Goal: Check status: Check status

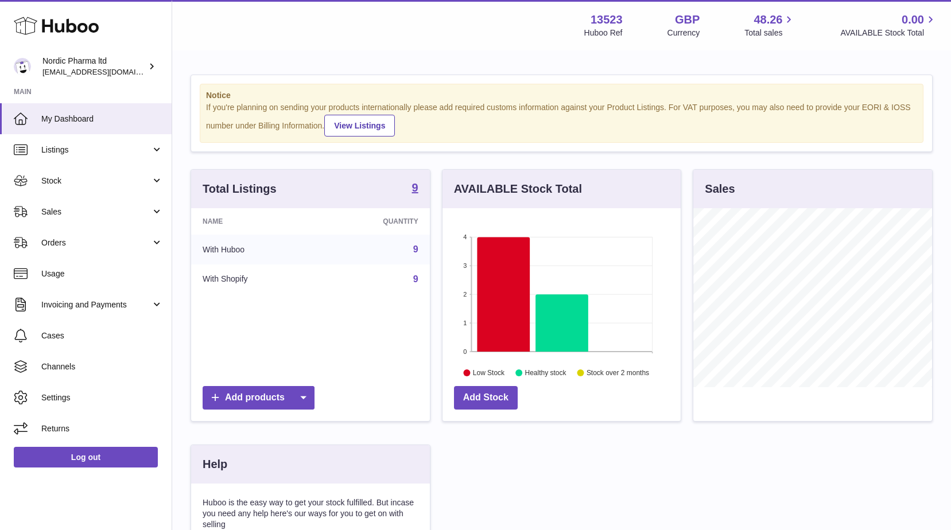
scroll to position [179, 238]
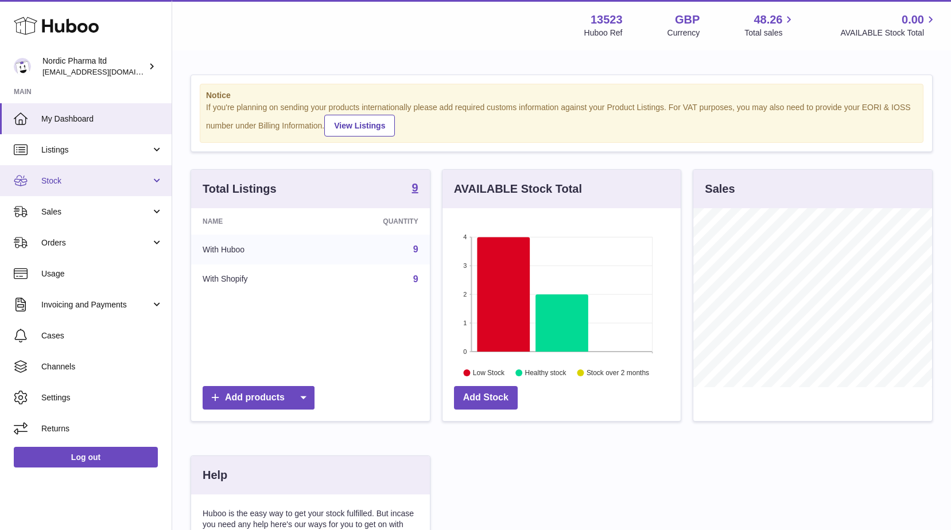
click at [59, 179] on span "Stock" at bounding box center [96, 181] width 110 height 11
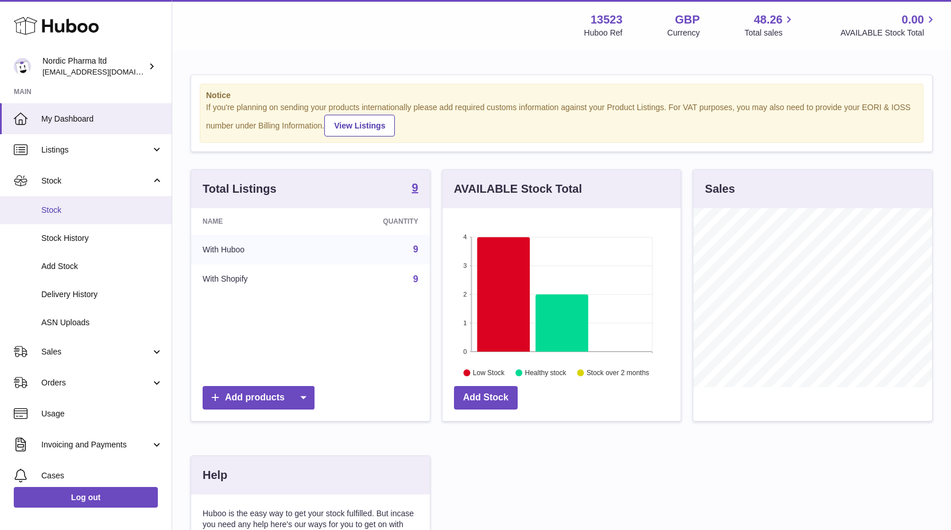
click at [54, 211] on span "Stock" at bounding box center [102, 210] width 122 height 11
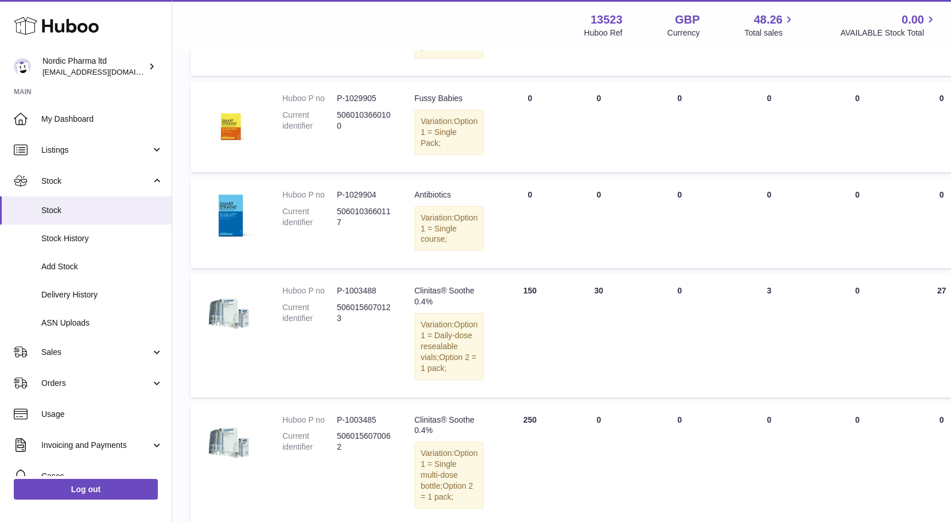
scroll to position [402, 0]
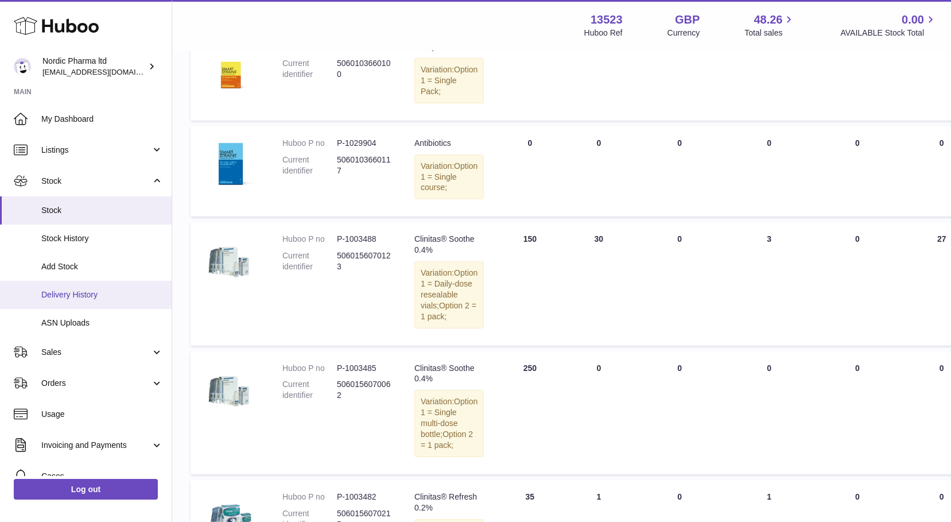
click at [50, 294] on span "Delivery History" at bounding box center [102, 294] width 122 height 11
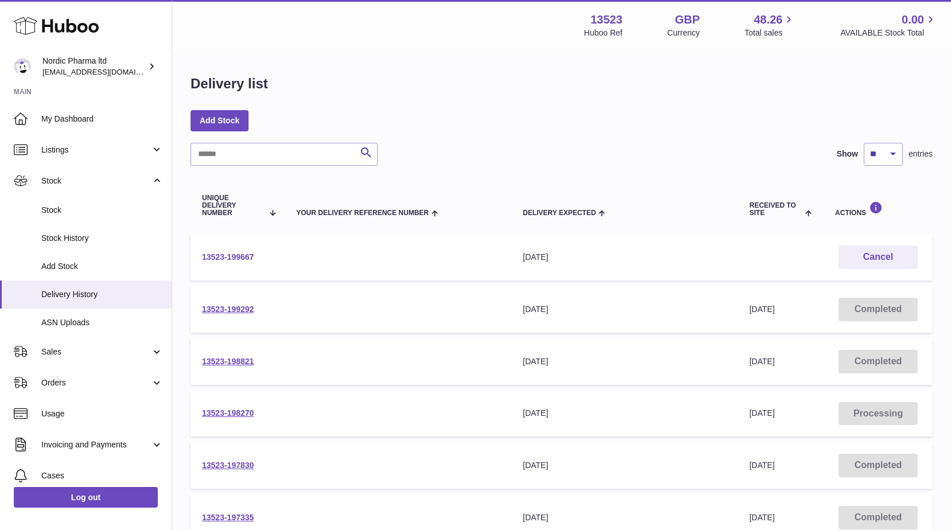
click at [238, 259] on link "13523-199667" at bounding box center [228, 256] width 52 height 9
